Goal: Ask a question: Seek information or help from site administrators or community

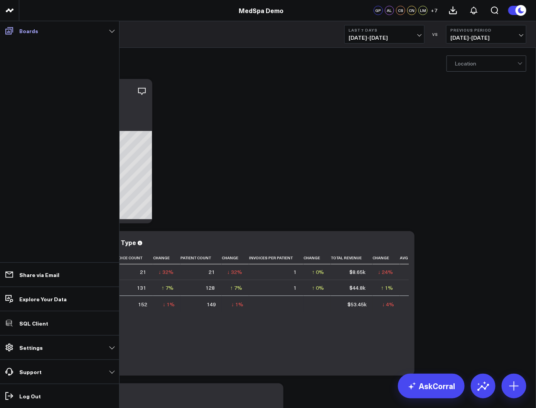
click at [9, 29] on link "Boards" at bounding box center [59, 31] width 115 height 14
click at [9, 29] on icon at bounding box center [9, 30] width 9 height 9
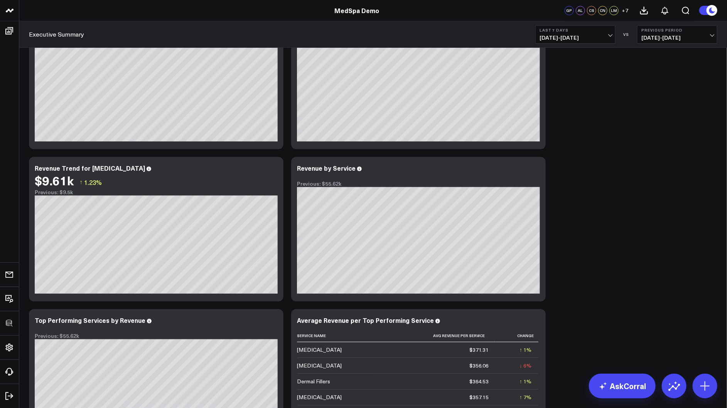
scroll to position [953, 0]
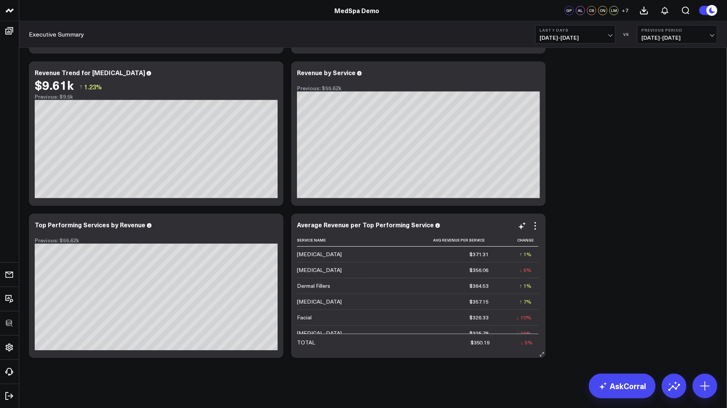
click at [320, 257] on div "Chemical Peel" at bounding box center [319, 255] width 45 height 8
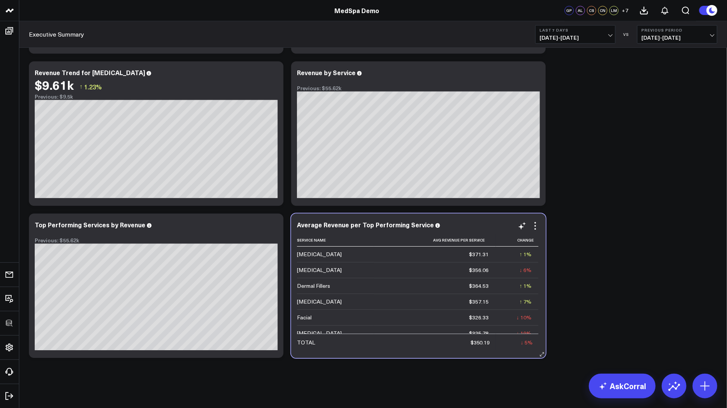
click at [320, 257] on div "Chemical Peel" at bounding box center [319, 255] width 45 height 8
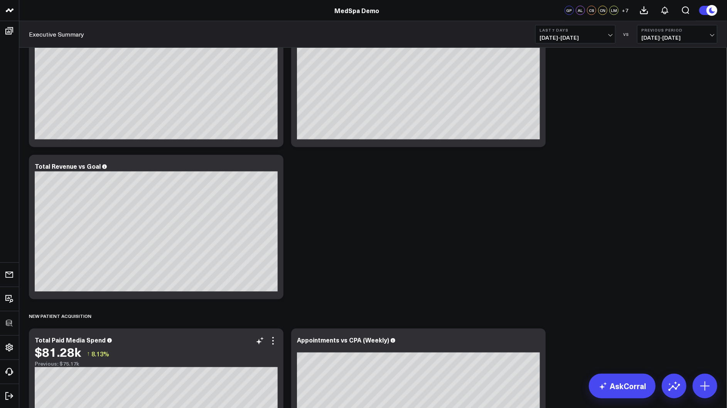
scroll to position [378, 0]
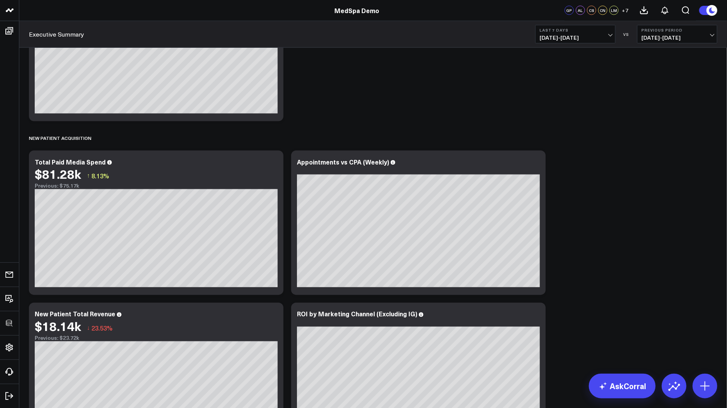
scroll to position [559, 0]
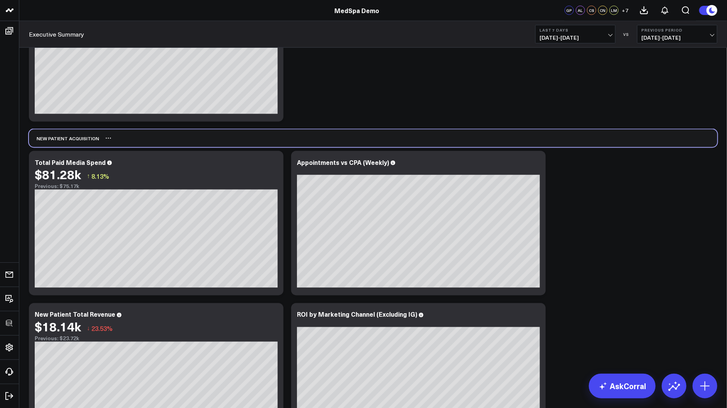
click at [277, 133] on div "New Patient Acquisition" at bounding box center [373, 139] width 688 height 18
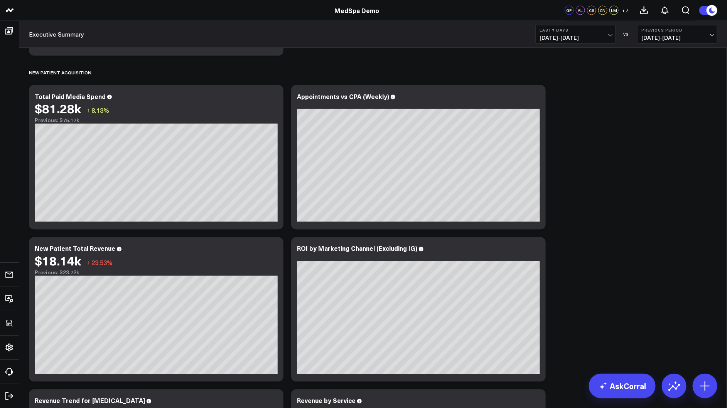
scroll to position [627, 0]
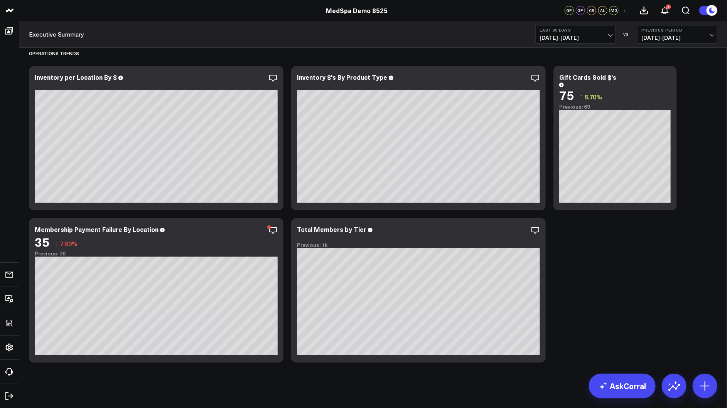
scroll to position [1148, 0]
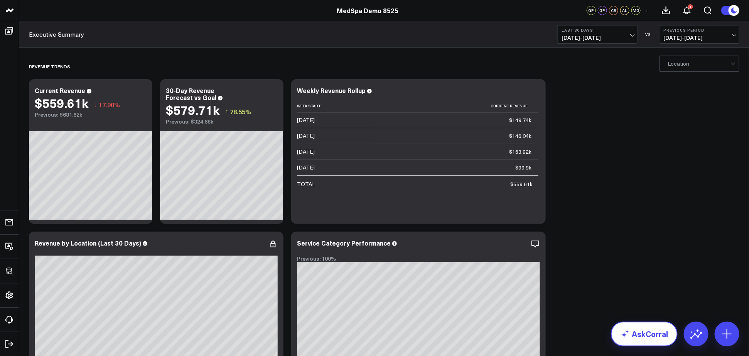
click at [645, 332] on link "AskCorral" at bounding box center [644, 333] width 67 height 25
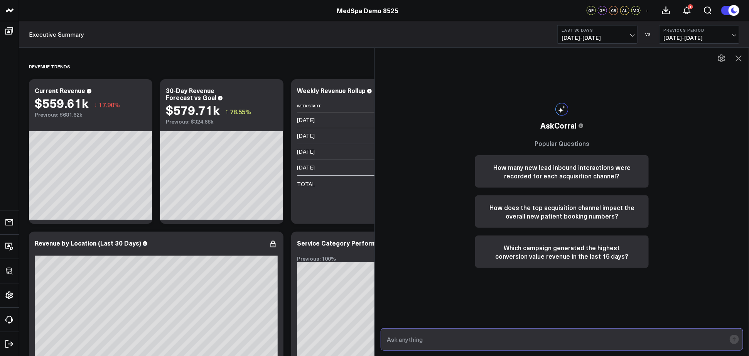
click at [428, 340] on input "text" at bounding box center [555, 339] width 341 height 14
paste input "How is first-visit booking value trending?"
type input "How is first-visit booking value trending?"
drag, startPoint x: 645, startPoint y: 332, endPoint x: 735, endPoint y: 339, distance: 90.6
click at [691, 339] on rect "submit" at bounding box center [734, 338] width 9 height 9
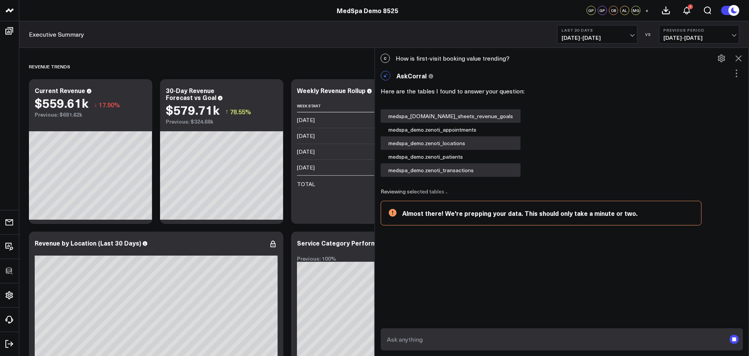
scroll to position [41, 0]
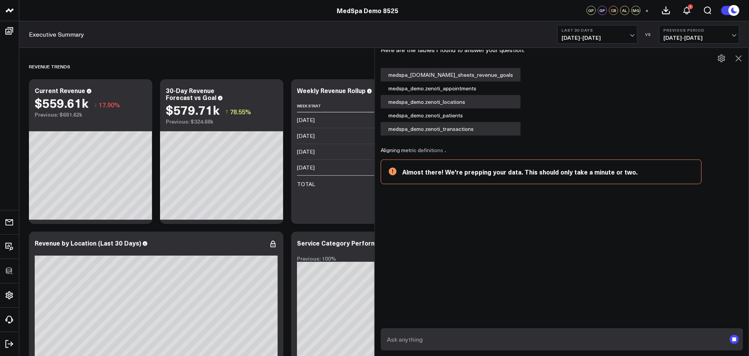
click at [504, 232] on div "C How is first-visit booking value trending? AskCorral This feature is experime…" at bounding box center [562, 202] width 374 height 308
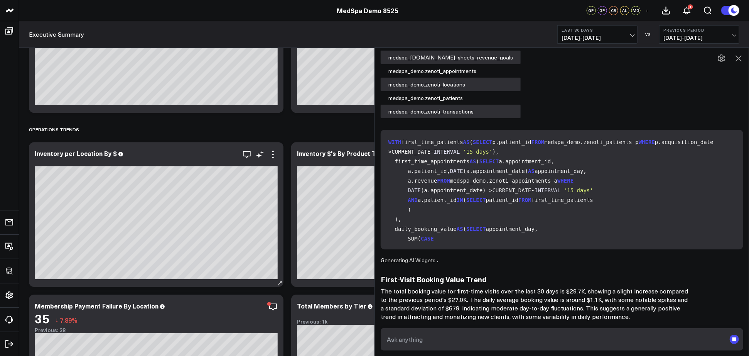
scroll to position [1201, 0]
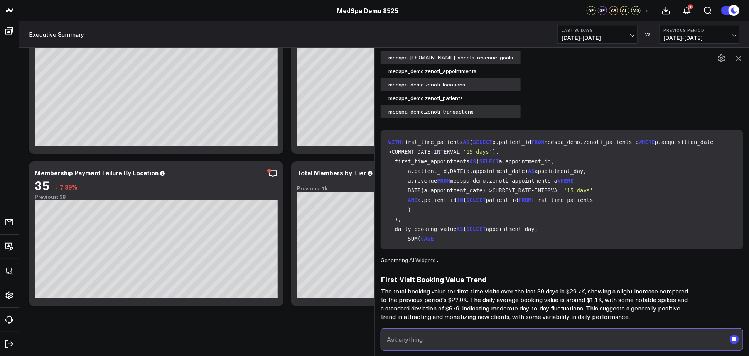
click at [487, 337] on input "text" at bounding box center [555, 339] width 341 height 14
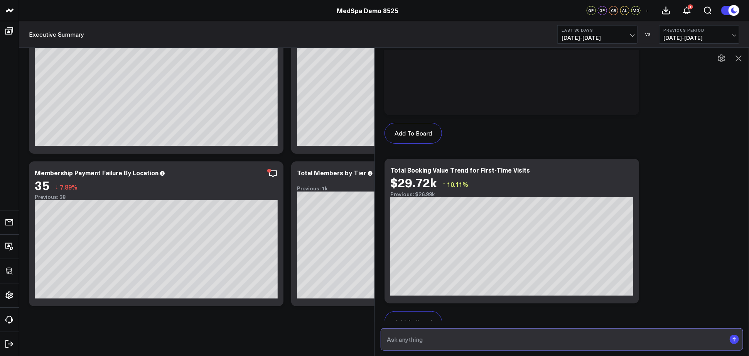
scroll to position [518, 0]
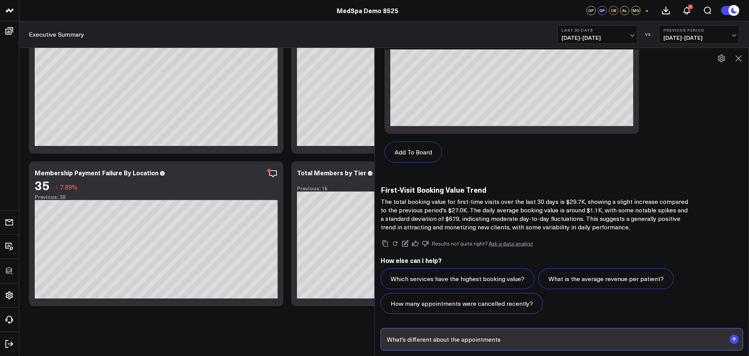
type input "What's different about the appointments"
click at [475, 335] on input "What's different about the appointments" at bounding box center [555, 339] width 341 height 14
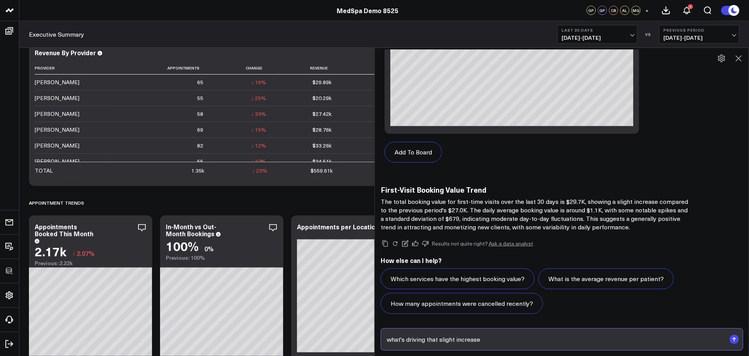
type input "what's driving that slight increase?"
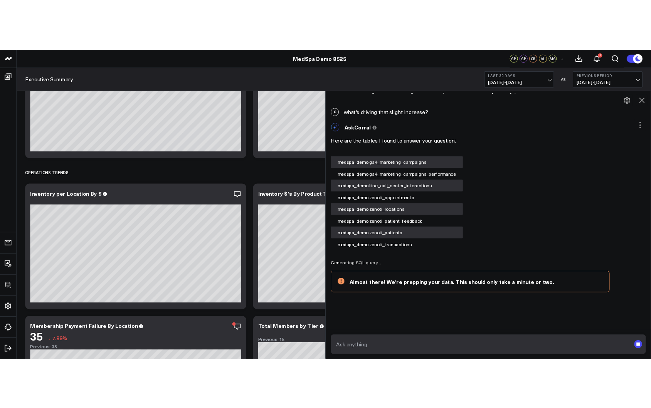
scroll to position [1059, 0]
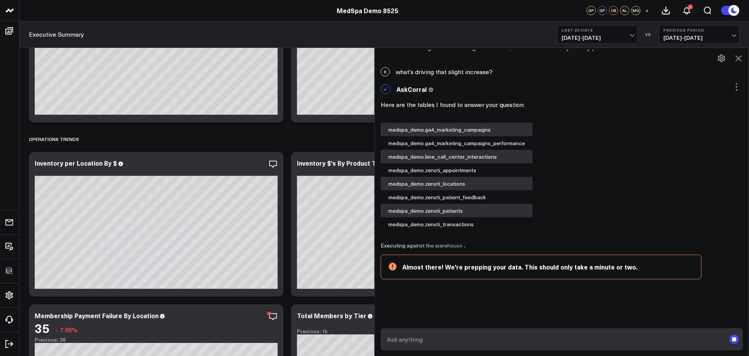
click at [506, 332] on form at bounding box center [562, 339] width 362 height 22
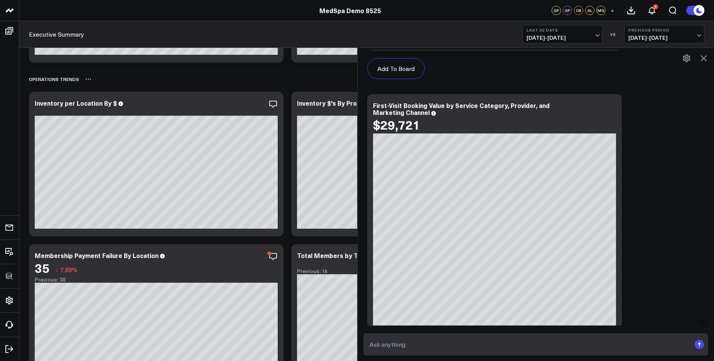
scroll to position [1443, 0]
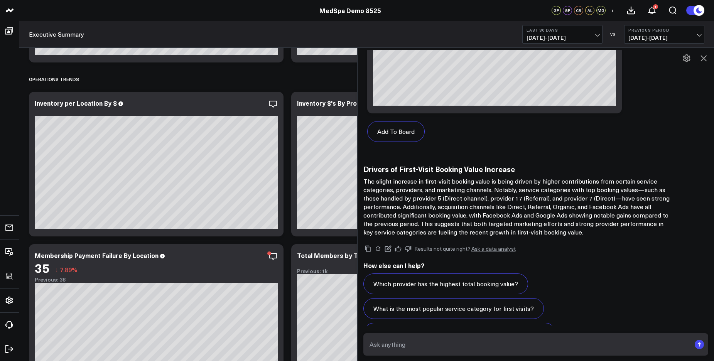
click at [418, 189] on p "The slight increase in first-visit booking value is being driven by higher cont…" at bounding box center [517, 206] width 309 height 59
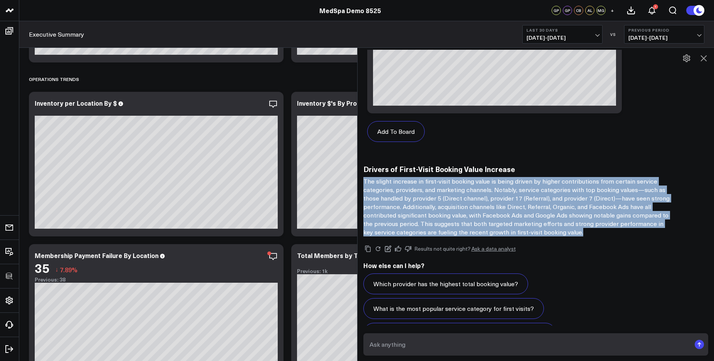
click at [418, 189] on p "The slight increase in first-visit booking value is being driven by higher cont…" at bounding box center [517, 206] width 309 height 59
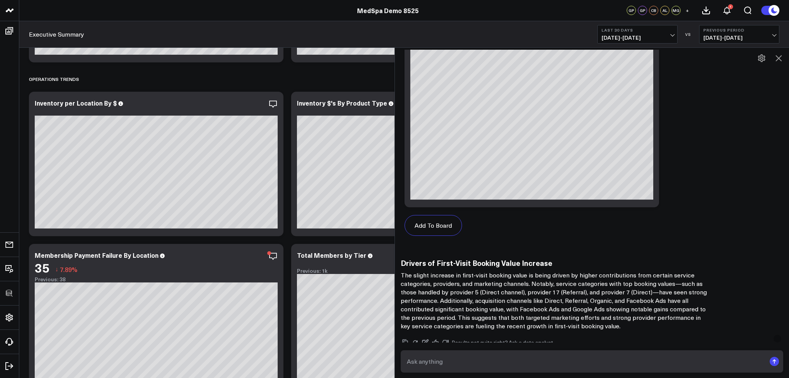
scroll to position [1425, 0]
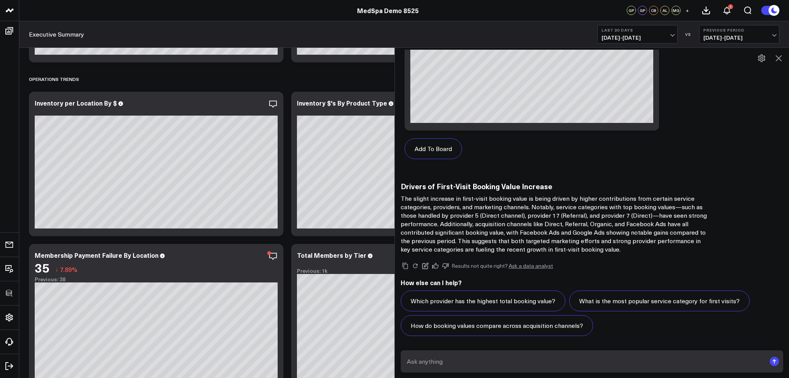
click at [491, 217] on p "The slight increase in first-visit booking value is being driven by higher cont…" at bounding box center [555, 223] width 309 height 59
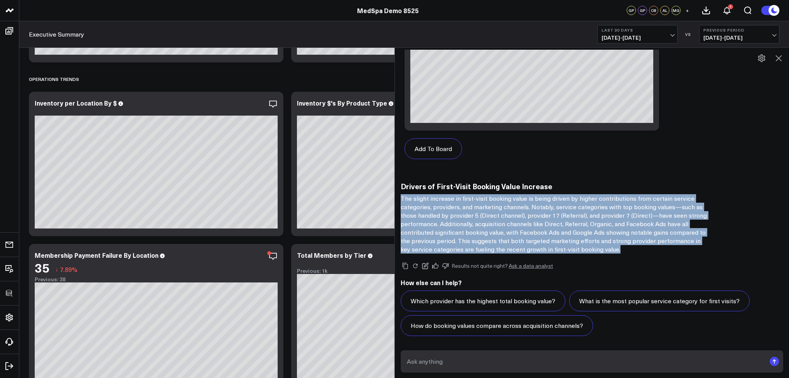
click at [491, 217] on p "The slight increase in first-visit booking value is being driven by higher cont…" at bounding box center [555, 223] width 309 height 59
click at [477, 218] on p "The slight increase in first-visit booking value is being driven by higher cont…" at bounding box center [555, 223] width 309 height 59
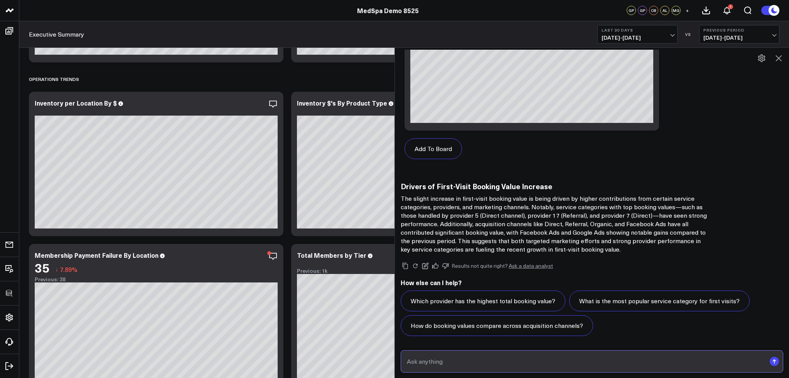
click at [498, 359] on input "text" at bounding box center [585, 362] width 361 height 14
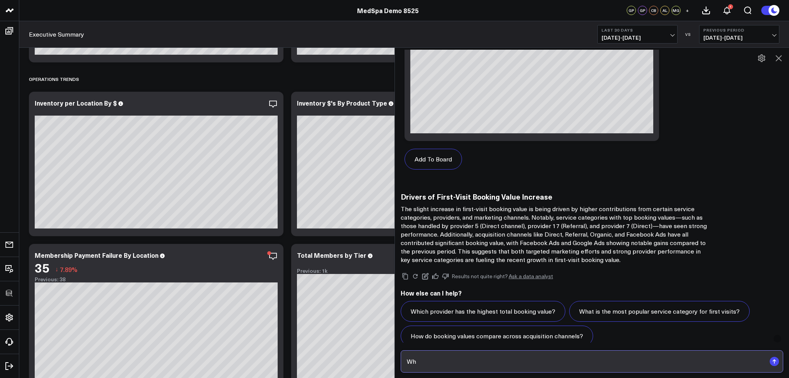
type input "W"
type input "If we wanted to replicate this and improve moving forward what would you sugges…"
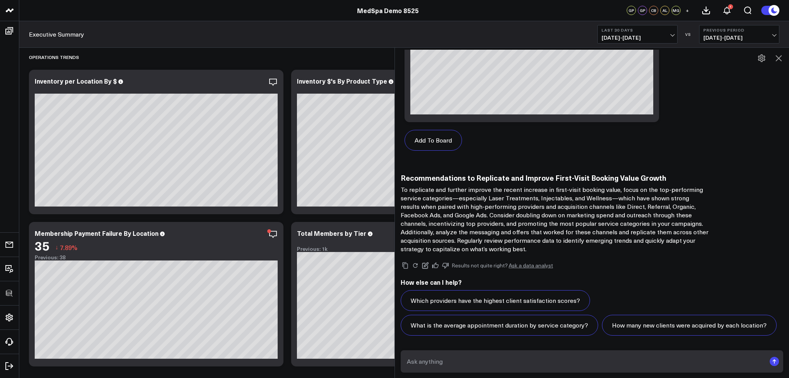
scroll to position [1140, 0]
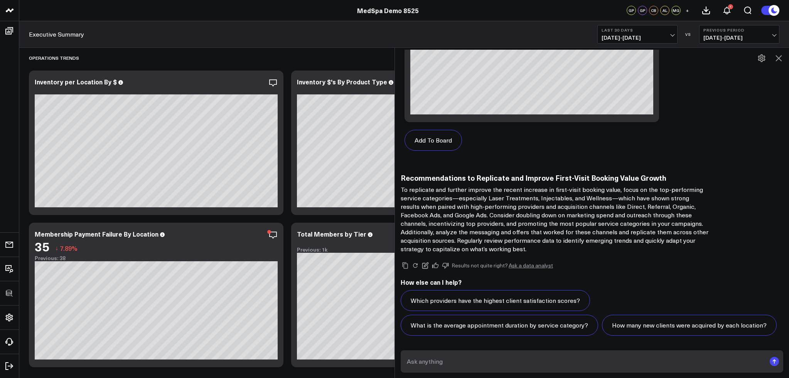
click at [481, 233] on p "To replicate and further improve the recent increase in first-visit booking val…" at bounding box center [555, 219] width 309 height 68
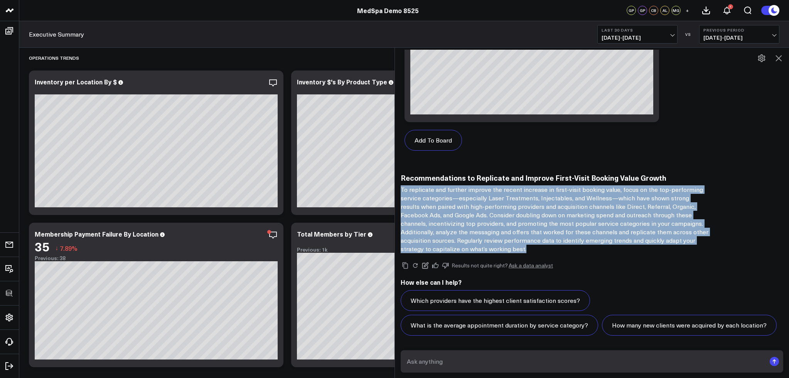
click at [481, 233] on p "To replicate and further improve the recent increase in first-visit booking val…" at bounding box center [555, 219] width 309 height 68
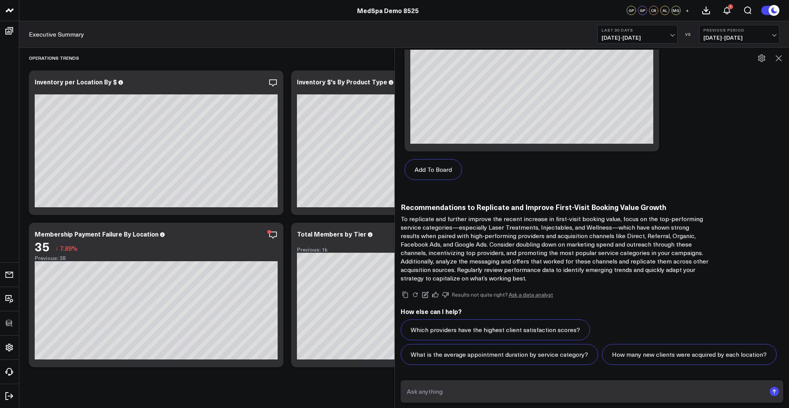
scroll to position [2293, 0]
